Goal: Transaction & Acquisition: Purchase product/service

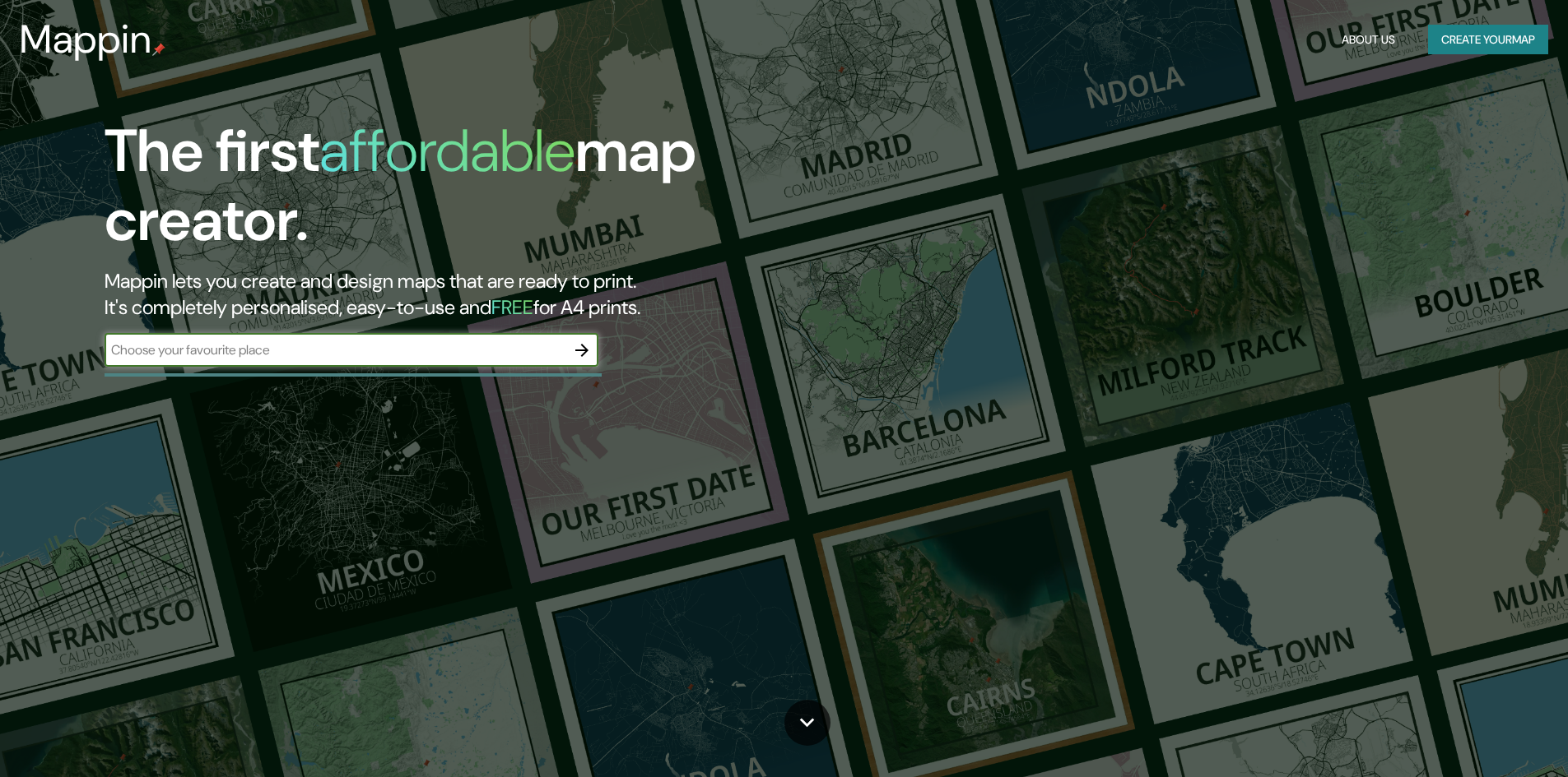
click at [352, 356] on input "text" at bounding box center [334, 350] width 461 height 19
click at [533, 349] on input "text" at bounding box center [334, 350] width 461 height 19
type input "[PERSON_NAME]"
click at [582, 354] on icon "button" at bounding box center [582, 350] width 20 height 20
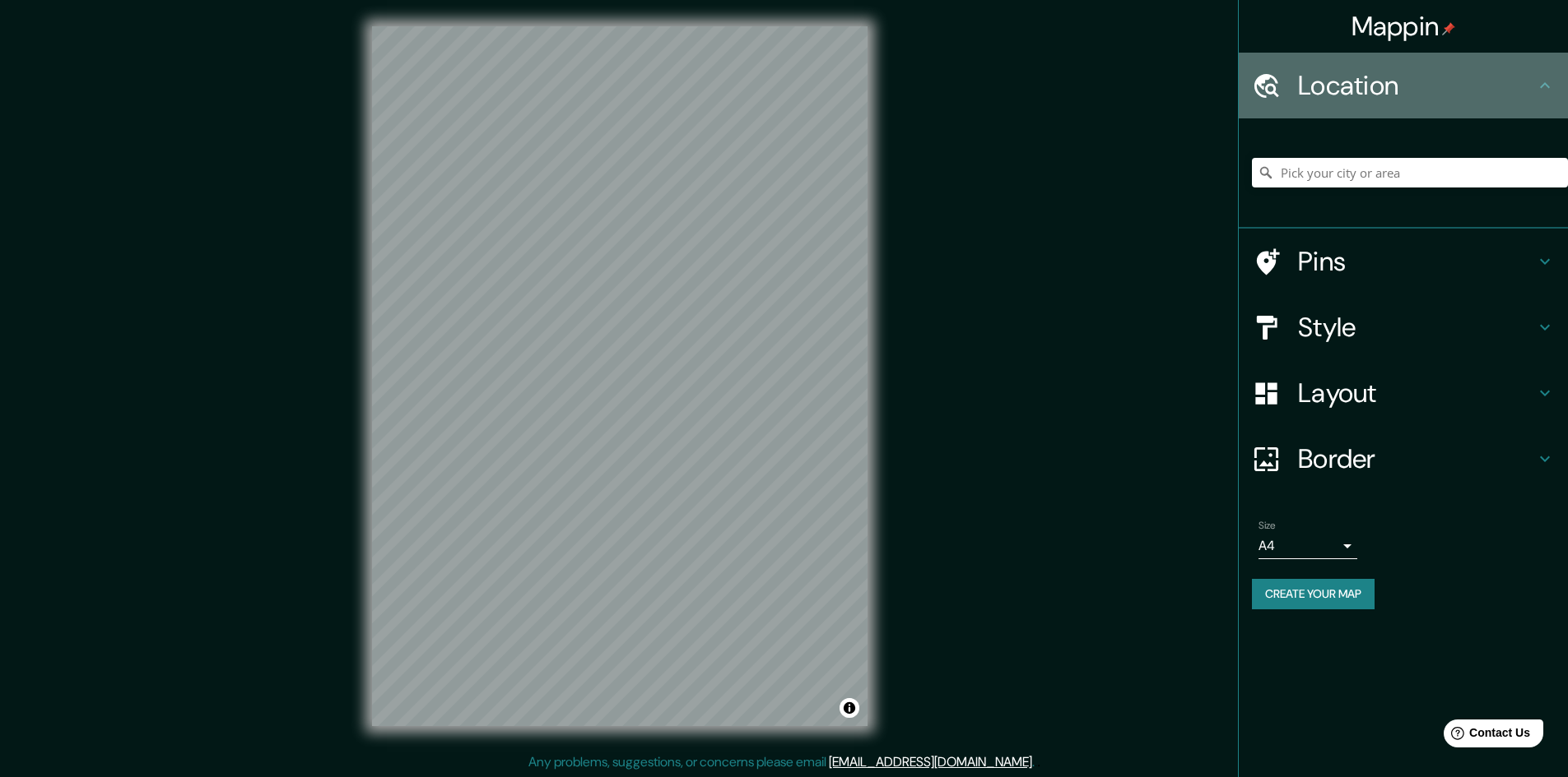
click at [1399, 94] on h4 "Location" at bounding box center [1416, 85] width 237 height 32
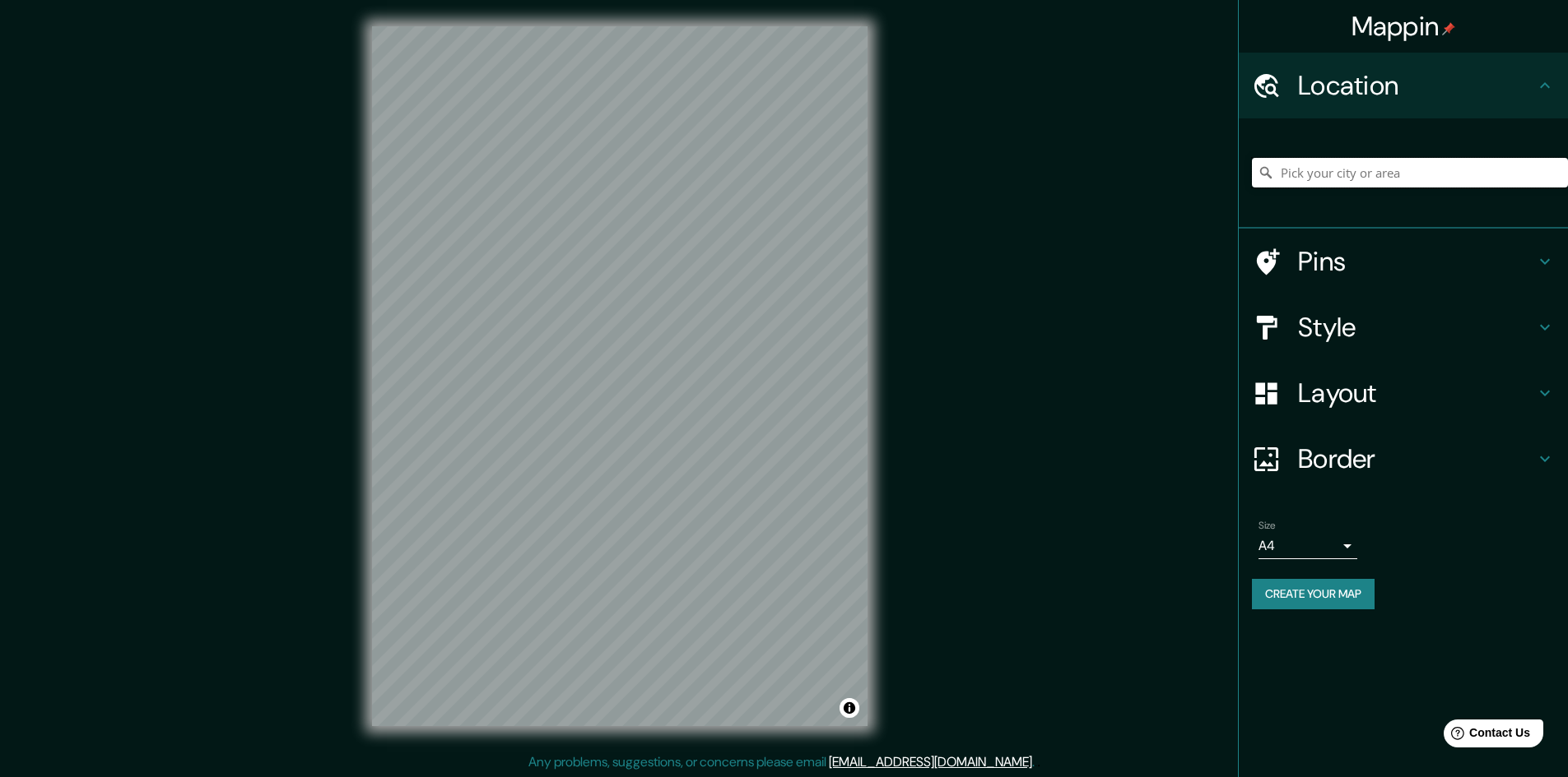
click at [1309, 177] on input "Pick your city or area" at bounding box center [1409, 172] width 316 height 30
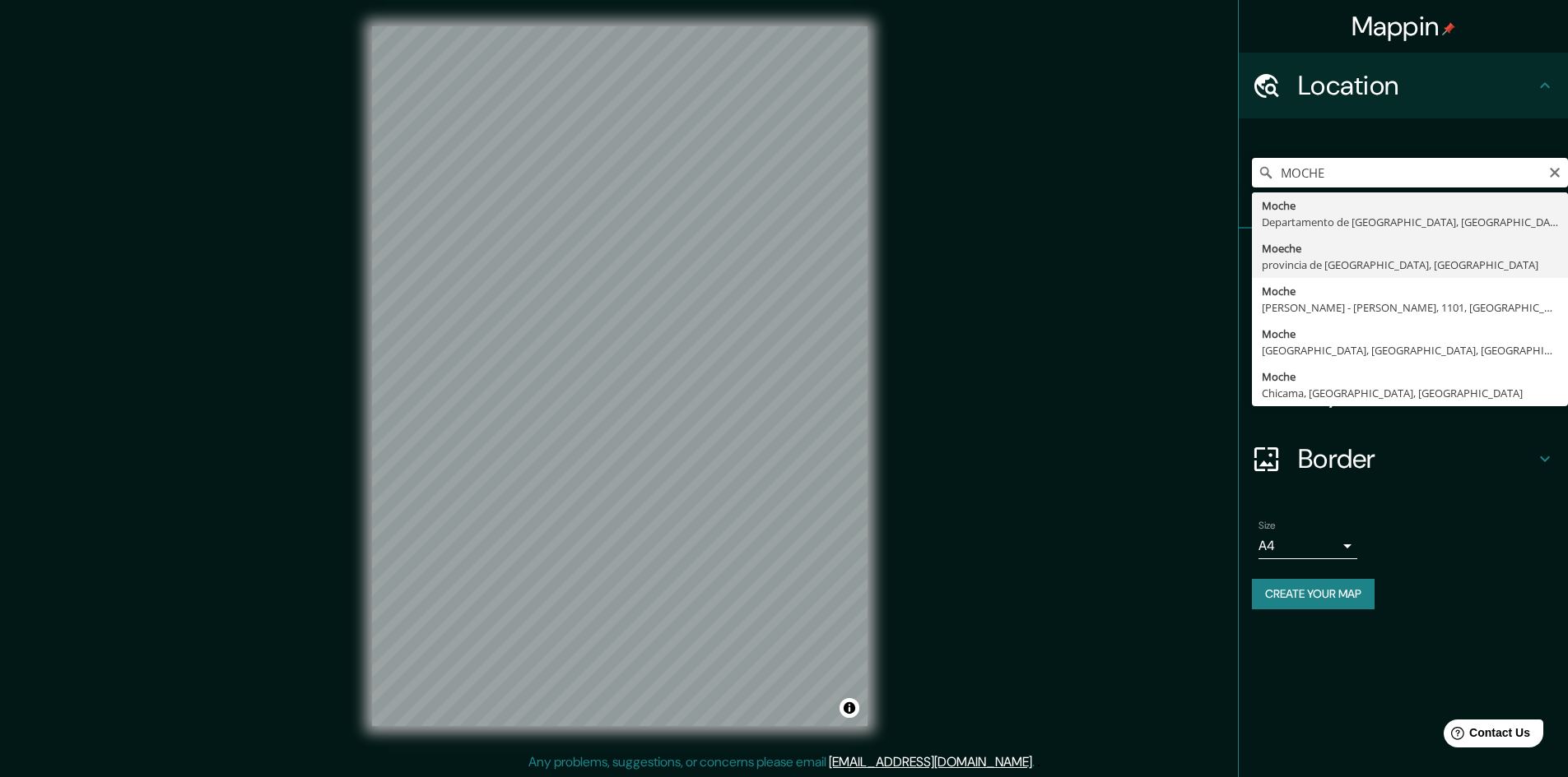
scroll to position [2, 0]
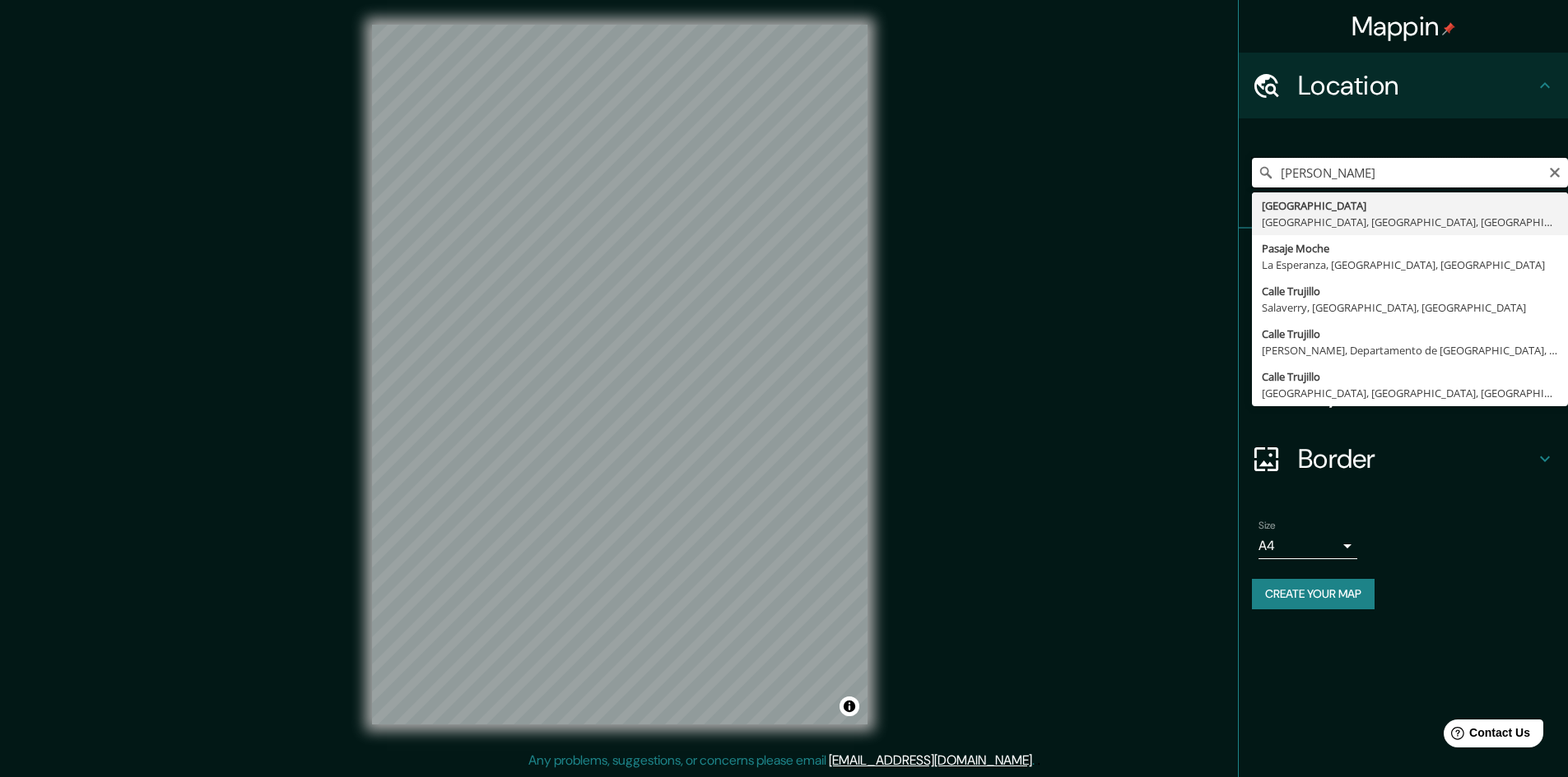
click at [1331, 170] on input "[PERSON_NAME]" at bounding box center [1409, 172] width 316 height 30
click at [1408, 172] on input "MOCHE ;[GEOGRAPHIC_DATA]" at bounding box center [1409, 172] width 316 height 30
drag, startPoint x: 1398, startPoint y: 179, endPoint x: 1327, endPoint y: 179, distance: 71.0
click at [1327, 179] on input "MOCHE ;[GEOGRAPHIC_DATA]" at bounding box center [1409, 172] width 316 height 30
type input "Moche, Departamento de [GEOGRAPHIC_DATA], [GEOGRAPHIC_DATA]"
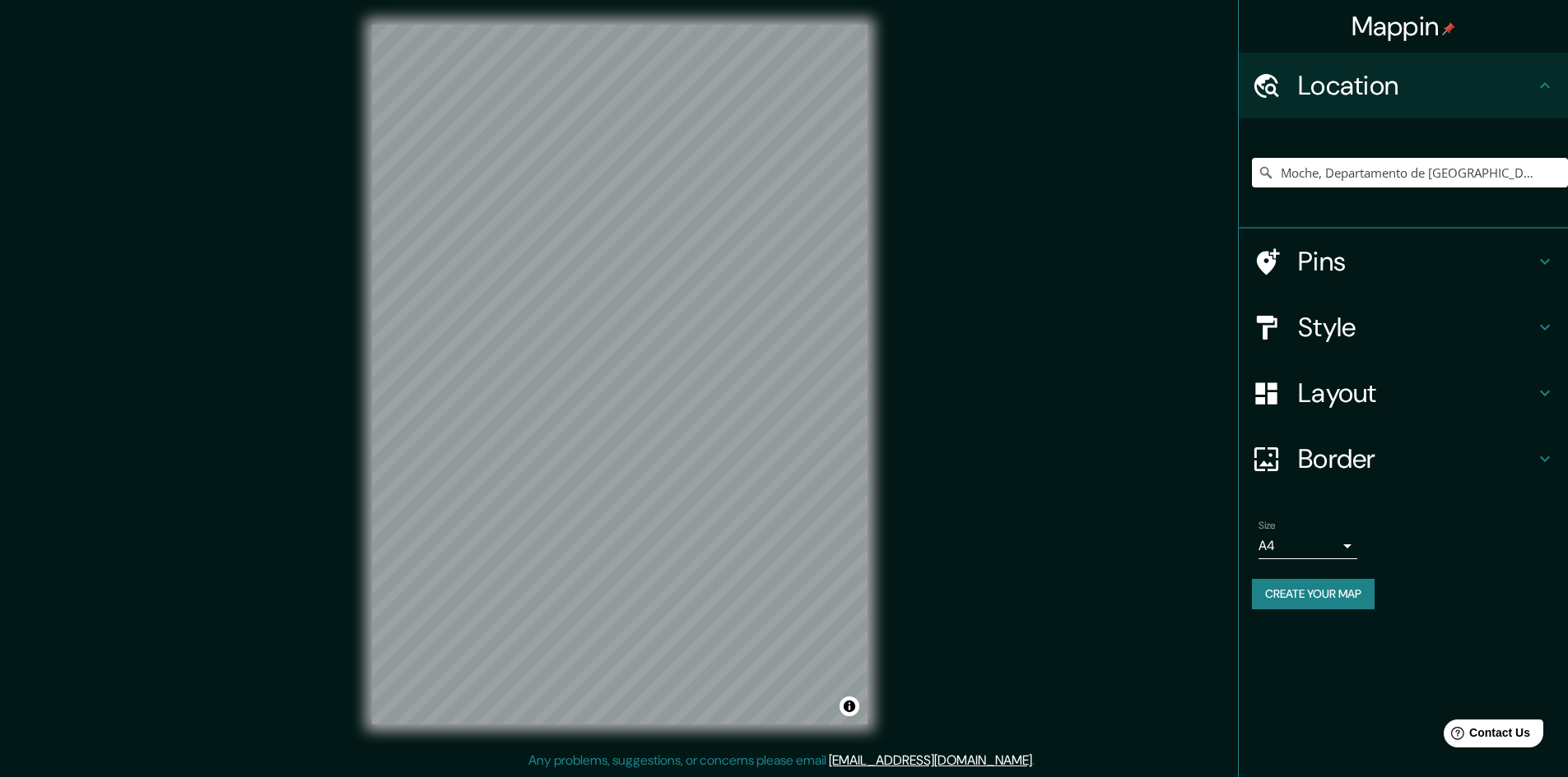
click at [1341, 326] on h4 "Style" at bounding box center [1416, 327] width 237 height 32
